Goal: Task Accomplishment & Management: Manage account settings

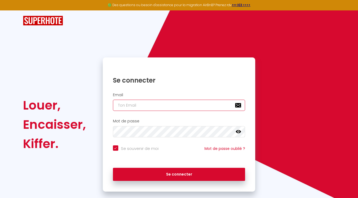
type input "[EMAIL_ADDRESS][DOMAIN_NAME]"
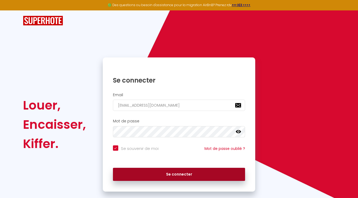
click at [170, 170] on button "Se connecter" at bounding box center [179, 174] width 132 height 13
checkbox input "true"
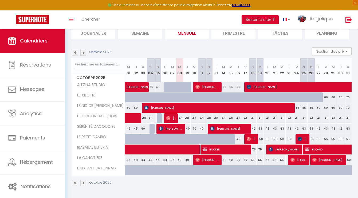
scroll to position [39, 0]
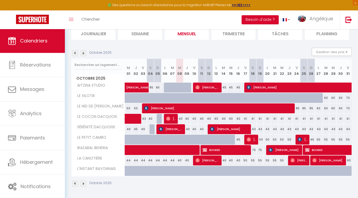
click at [202, 157] on span "[PERSON_NAME]" at bounding box center [207, 160] width 24 height 10
select select "OK"
select select "0"
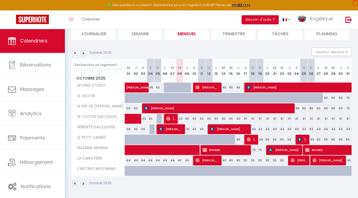
select select "1"
select select
select select "51956"
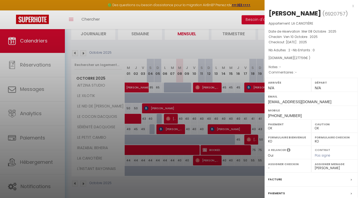
click at [178, 181] on div at bounding box center [179, 99] width 358 height 198
